Goal: Task Accomplishment & Management: Manage account settings

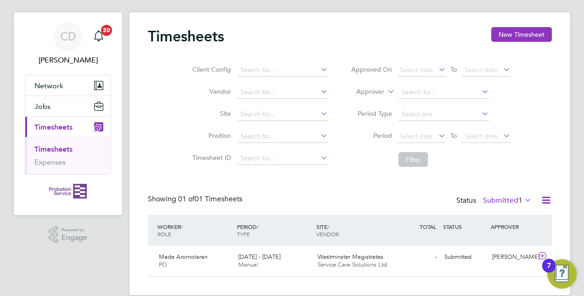
scroll to position [27, 0]
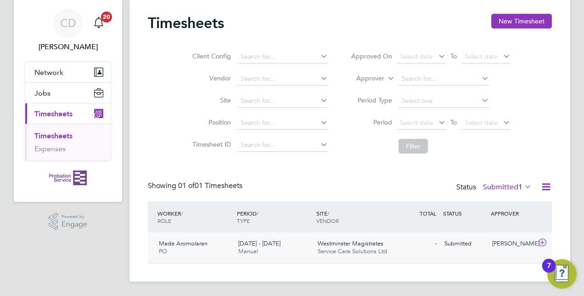
click at [338, 245] on span "Westminster Magistrates" at bounding box center [351, 243] width 66 height 8
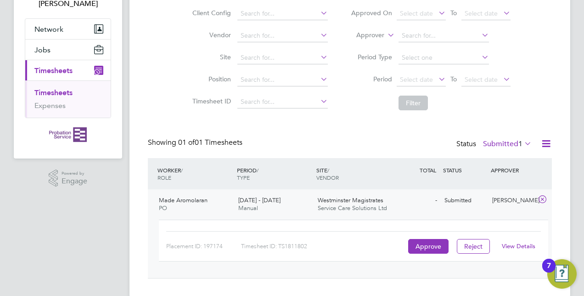
scroll to position [85, 0]
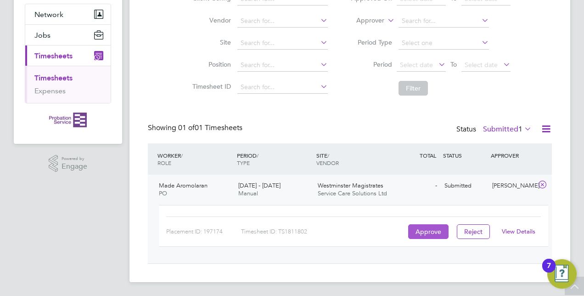
click at [423, 227] on button "Approve" at bounding box center [428, 231] width 40 height 15
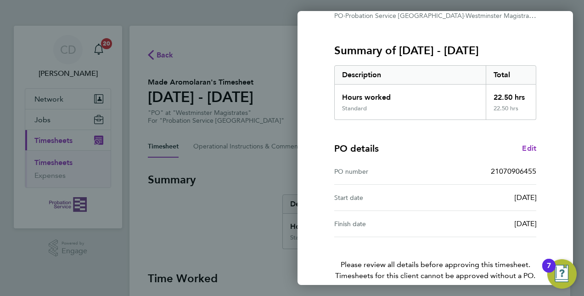
scroll to position [143, 0]
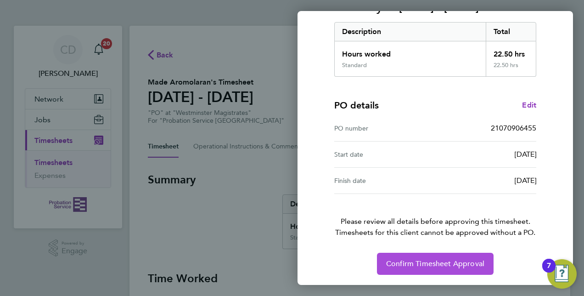
click at [418, 261] on span "Confirm Timesheet Approval" at bounding box center [435, 263] width 98 height 9
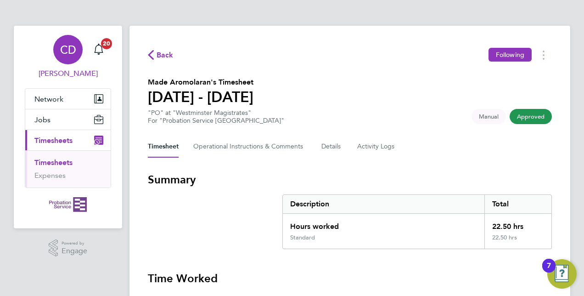
click at [68, 50] on span "CD" at bounding box center [68, 50] width 16 height 12
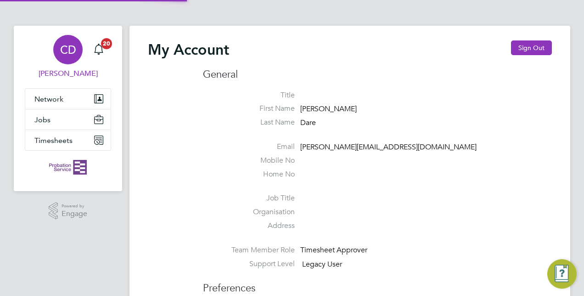
type input "[EMAIL_ADDRESS][DOMAIN_NAME]"
click at [527, 44] on button "Sign Out" at bounding box center [531, 47] width 41 height 15
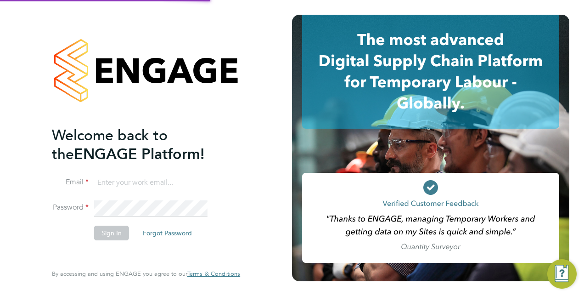
type input "[EMAIL_ADDRESS][DOMAIN_NAME]"
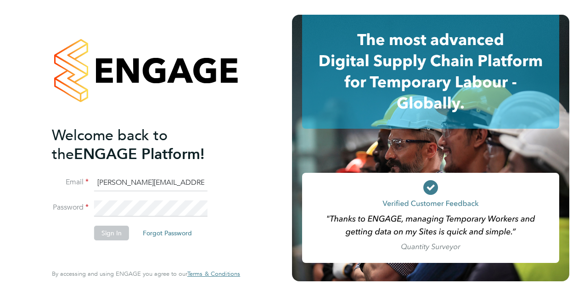
click at [146, 183] on input "christopher.dare1@justice.gov.uk" at bounding box center [150, 183] width 113 height 17
type input "christopherdare@icloud.com"
click at [102, 231] on button "Sign In" at bounding box center [111, 232] width 35 height 15
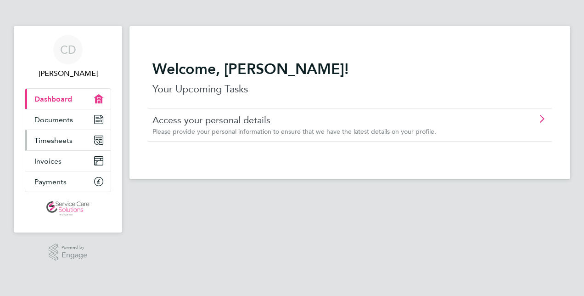
click at [49, 141] on span "Timesheets" at bounding box center [53, 140] width 38 height 9
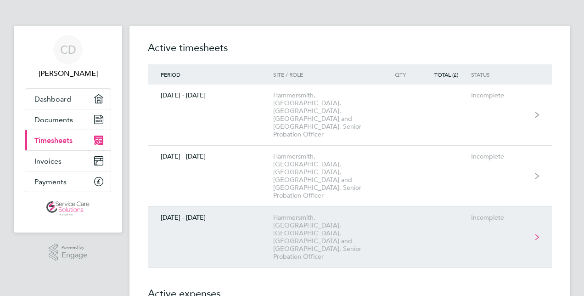
scroll to position [46, 0]
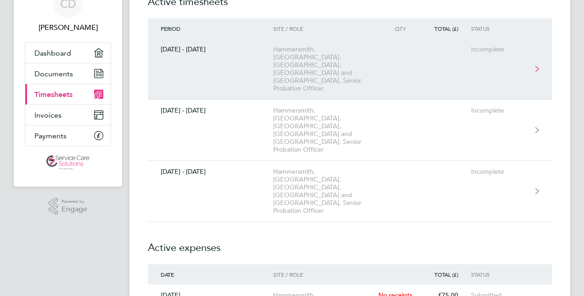
click at [511, 62] on link "[DATE] - [DATE] [GEOGRAPHIC_DATA], [GEOGRAPHIC_DATA], [GEOGRAPHIC_DATA], [GEOGR…" at bounding box center [350, 69] width 404 height 61
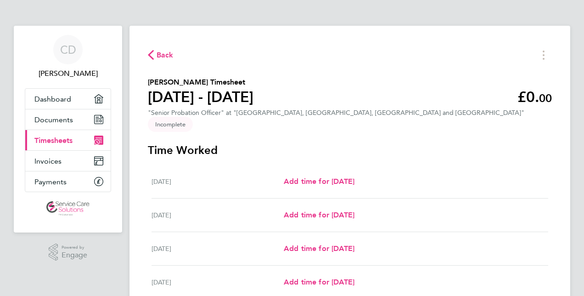
click at [45, 139] on span "Timesheets" at bounding box center [53, 140] width 38 height 9
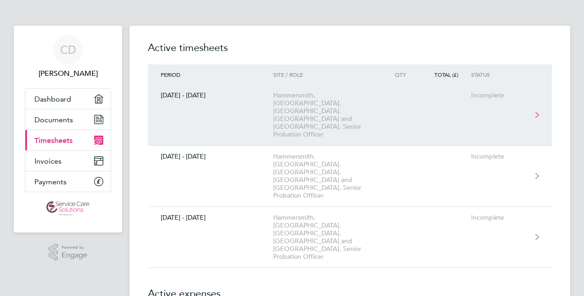
drag, startPoint x: 304, startPoint y: 106, endPoint x: 266, endPoint y: 98, distance: 38.6
click at [266, 98] on div "[DATE] - [DATE]" at bounding box center [210, 95] width 125 height 8
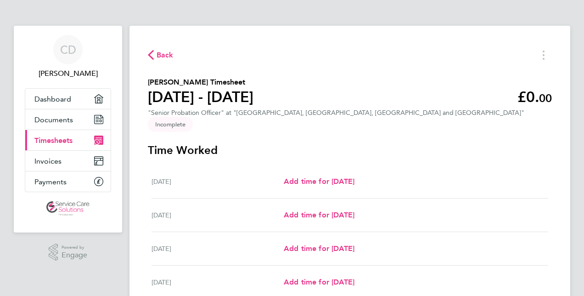
drag, startPoint x: 526, startPoint y: 118, endPoint x: 528, endPoint y: 106, distance: 13.0
click at [193, 117] on span "Incomplete" at bounding box center [170, 124] width 45 height 15
click at [543, 54] on icon "Timesheets Menu" at bounding box center [544, 55] width 2 height 9
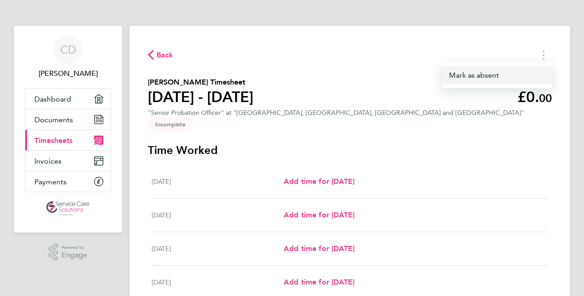
click at [485, 74] on button "Mark as absent" at bounding box center [497, 75] width 110 height 18
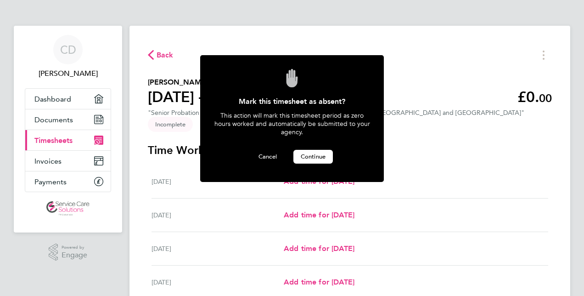
click at [313, 151] on button "Continue" at bounding box center [312, 157] width 39 height 14
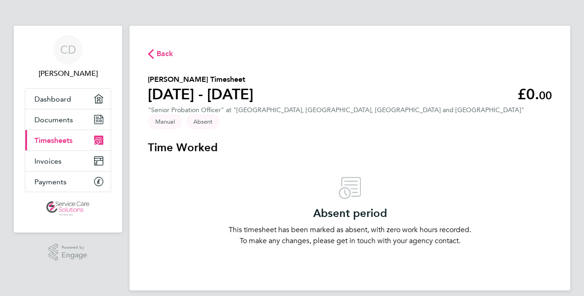
click at [54, 139] on span "Timesheets" at bounding box center [53, 140] width 38 height 9
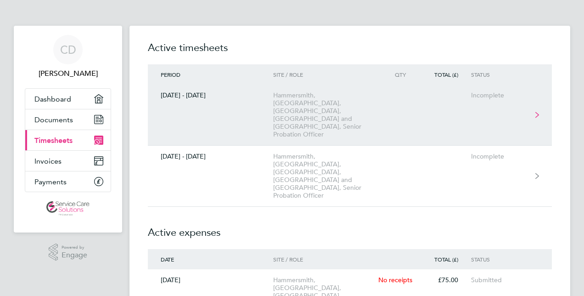
click at [383, 99] on link "[DATE] - [DATE] [GEOGRAPHIC_DATA], [GEOGRAPHIC_DATA], [GEOGRAPHIC_DATA], [GEOGR…" at bounding box center [350, 115] width 404 height 61
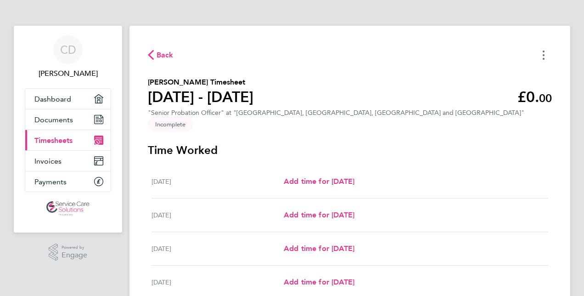
click at [543, 54] on icon "Timesheets Menu" at bounding box center [544, 55] width 2 height 9
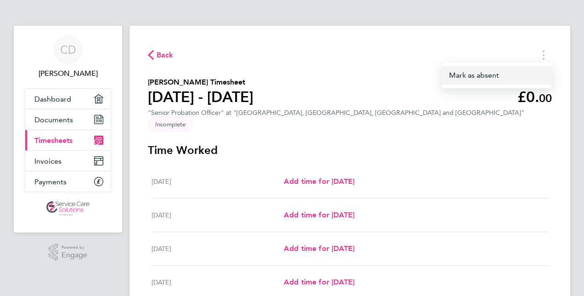
click at [490, 73] on button "Mark as absent" at bounding box center [497, 75] width 110 height 18
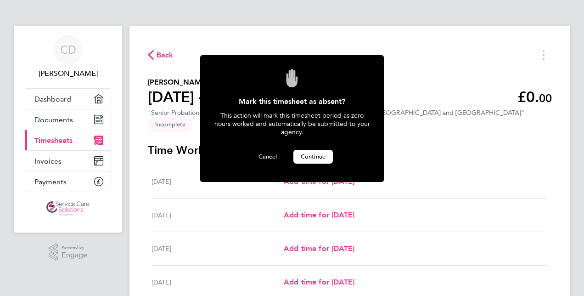
click at [313, 155] on span "Continue" at bounding box center [313, 156] width 25 height 8
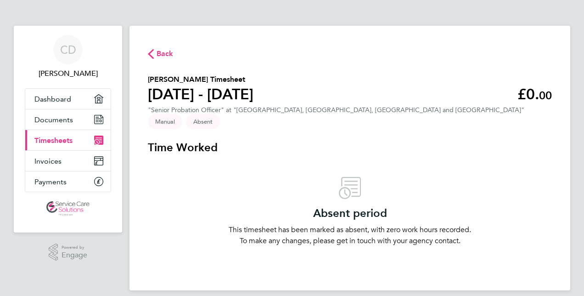
click at [48, 138] on span "Timesheets" at bounding box center [53, 140] width 38 height 9
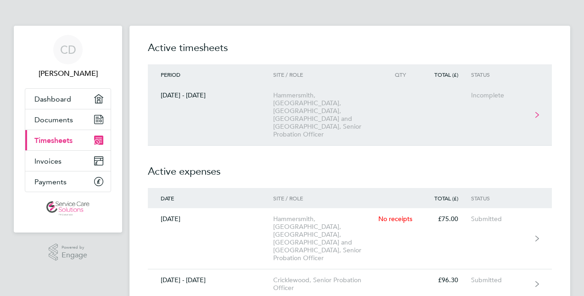
click at [326, 108] on div "Hammersmith, [GEOGRAPHIC_DATA], [GEOGRAPHIC_DATA], [GEOGRAPHIC_DATA] and [GEOGR…" at bounding box center [325, 114] width 105 height 47
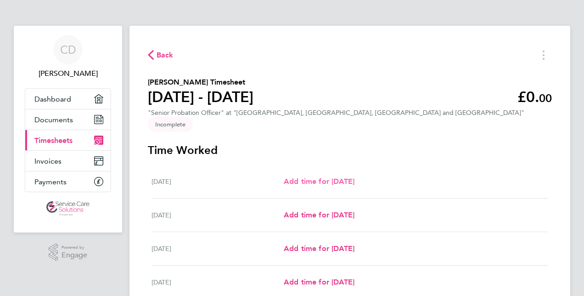
click at [324, 177] on span "Add time for [DATE]" at bounding box center [319, 181] width 71 height 9
select select "30"
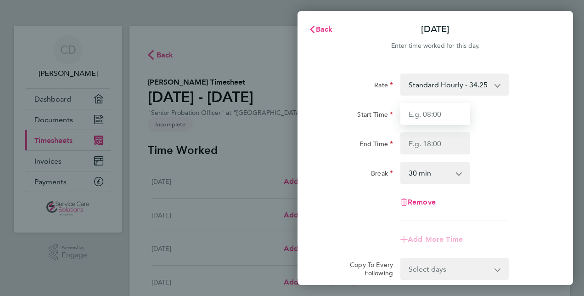
click at [444, 114] on input "Start Time" at bounding box center [435, 114] width 70 height 22
type input "09:00"
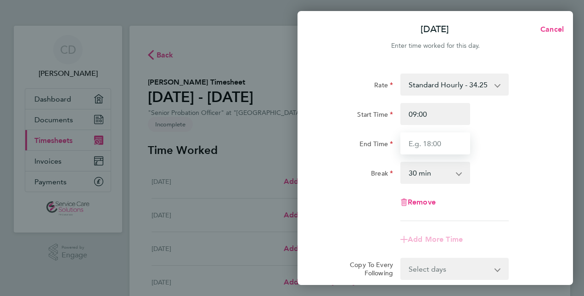
click at [429, 142] on input "End Time" at bounding box center [435, 143] width 70 height 22
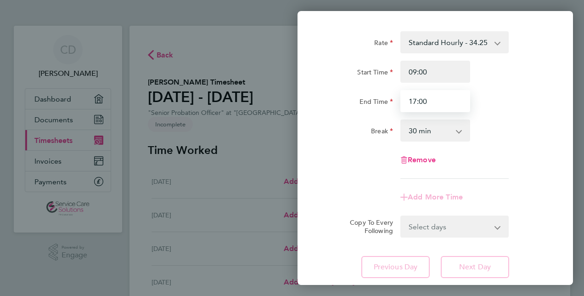
scroll to position [92, 0]
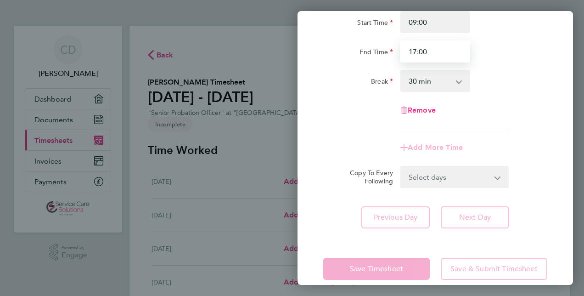
type input "17:00"
click at [495, 176] on form "Rate Standard Hourly - 34.25 Start Time 09:00 End Time 17:00 Break 0 min 15 min…" at bounding box center [435, 85] width 224 height 206
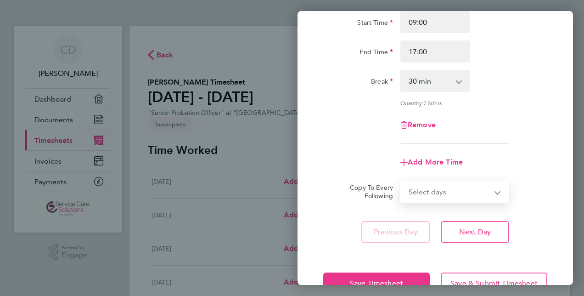
select select "WEEKDAY"
click at [401, 181] on select "Select days Day Weekday (Mon-Fri) Weekend (Sat-Sun) [DATE] [DATE] [DATE] [DATE]…" at bounding box center [449, 191] width 96 height 20
select select "[DATE]"
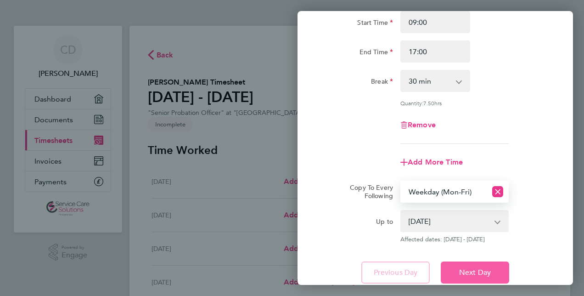
click at [475, 268] on span "Next Day" at bounding box center [475, 272] width 32 height 9
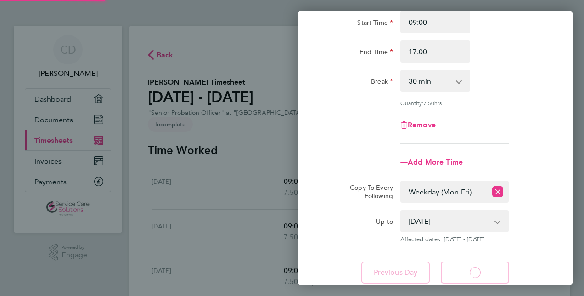
select select "30"
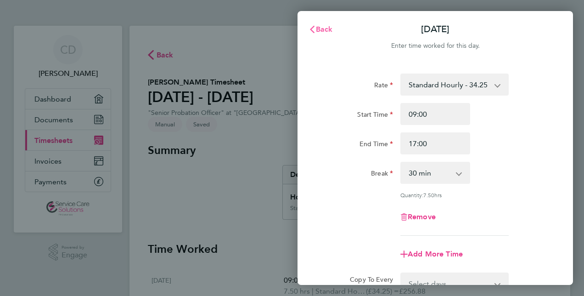
click at [322, 28] on span "Back" at bounding box center [324, 29] width 17 height 9
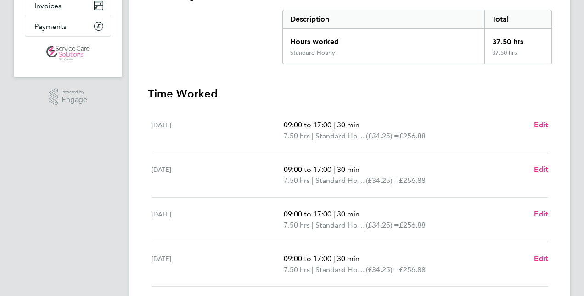
scroll to position [230, 0]
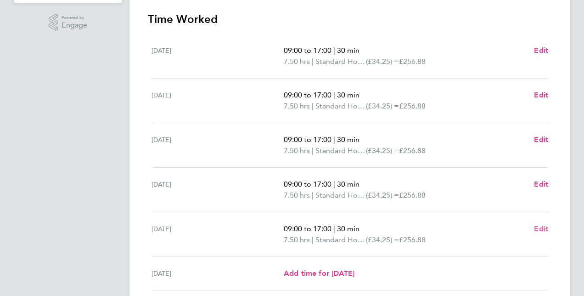
click at [543, 224] on span "Edit" at bounding box center [541, 228] width 14 height 9
select select "30"
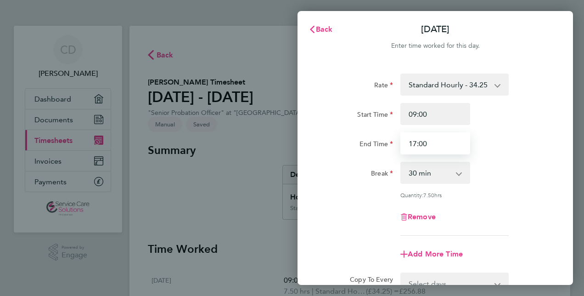
click at [412, 141] on input "17:00" at bounding box center [435, 143] width 70 height 22
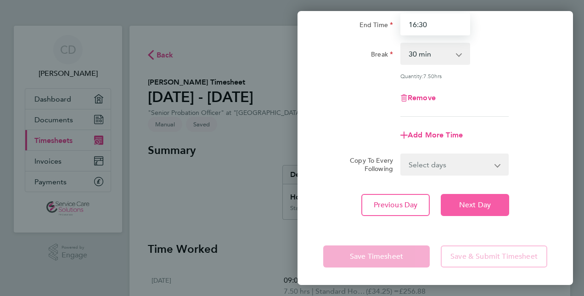
type input "16:30"
click at [479, 202] on span "Next Day" at bounding box center [475, 204] width 32 height 9
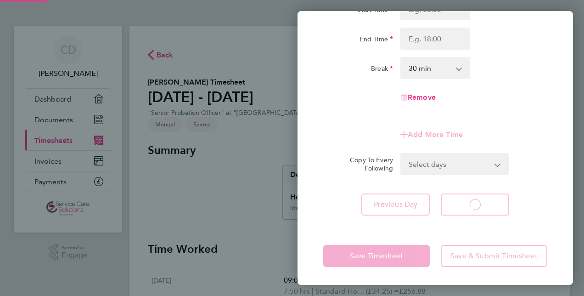
select select "30"
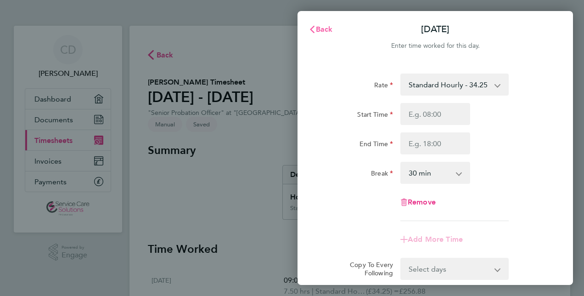
click at [319, 30] on span "Back" at bounding box center [324, 29] width 17 height 9
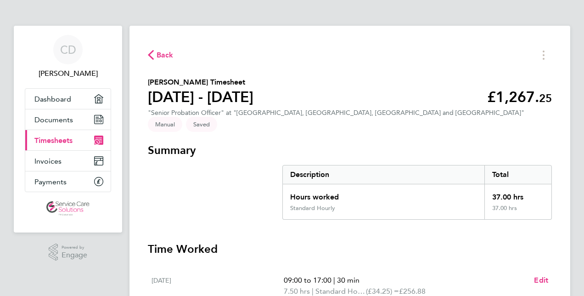
drag, startPoint x: 51, startPoint y: 138, endPoint x: 69, endPoint y: 137, distance: 17.9
click at [51, 137] on span "Timesheets" at bounding box center [53, 140] width 38 height 9
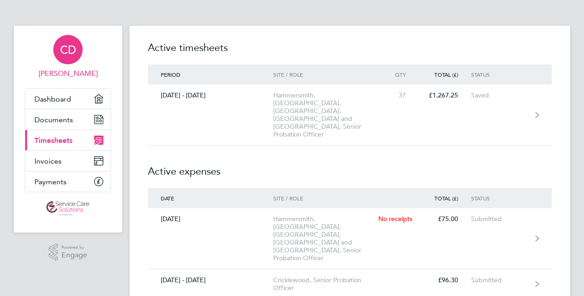
click at [64, 51] on span "CD" at bounding box center [68, 50] width 16 height 12
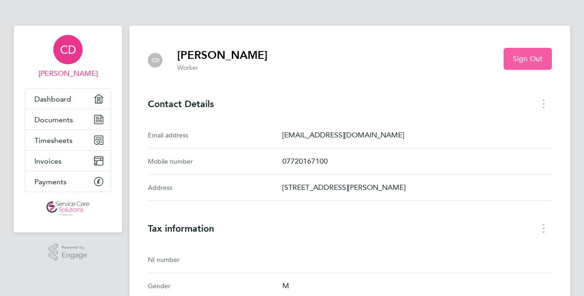
click at [521, 57] on span "Sign Out" at bounding box center [528, 58] width 30 height 9
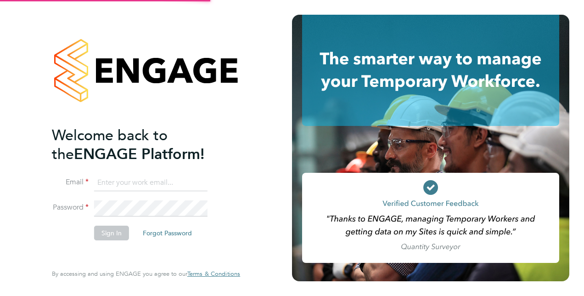
type input "[EMAIL_ADDRESS][DOMAIN_NAME]"
